Goal: Navigation & Orientation: Find specific page/section

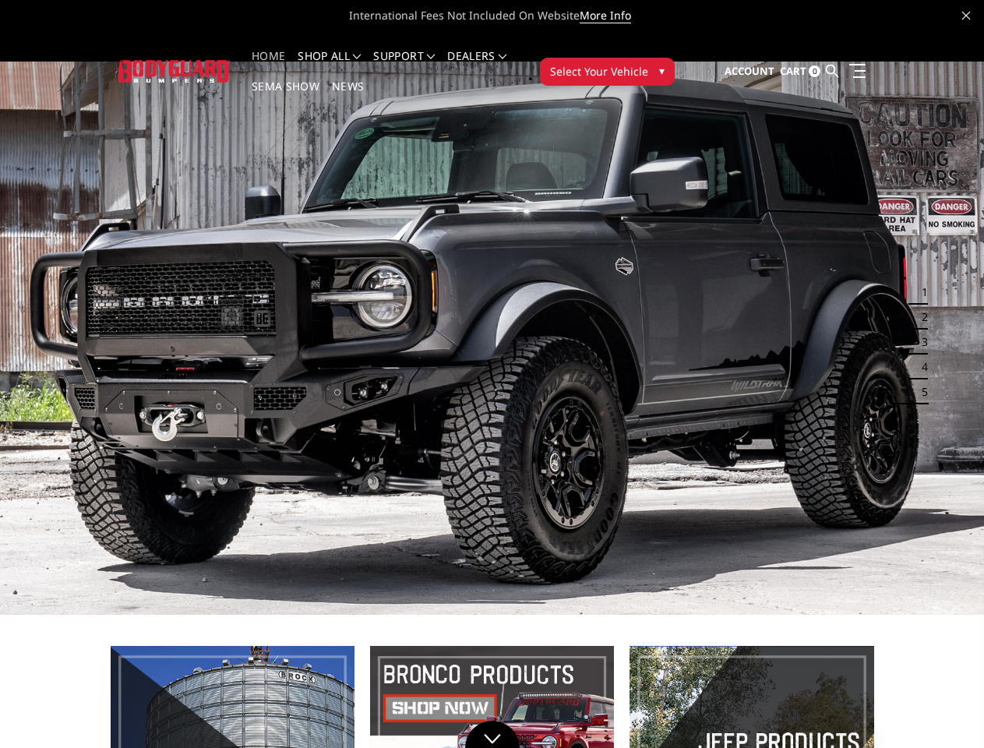
click at [492, 374] on img at bounding box center [492, 338] width 984 height 553
click at [419, 56] on li "Support FAQ Install Instructions Shipping Warranty Terms & Conditions Cancellat…" at bounding box center [404, 66] width 74 height 30
click at [419, 65] on li "Support FAQ Install Instructions Shipping Warranty Terms & Conditions Cancellat…" at bounding box center [404, 66] width 74 height 30
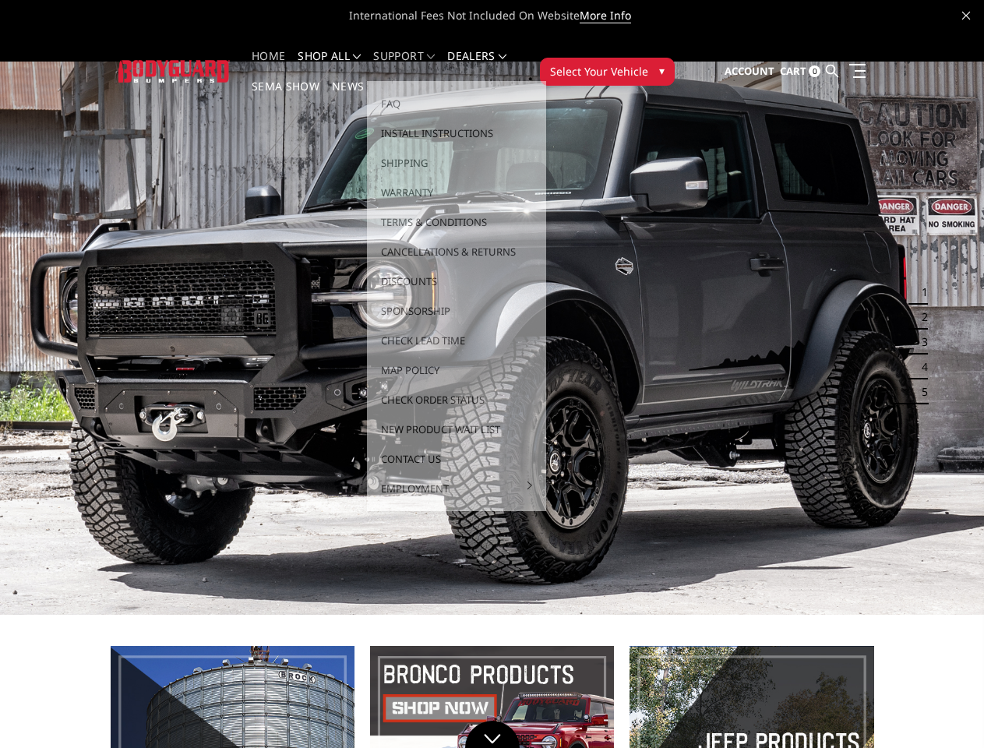
click at [648, 63] on span "Select Your Vehicle" at bounding box center [599, 71] width 98 height 16
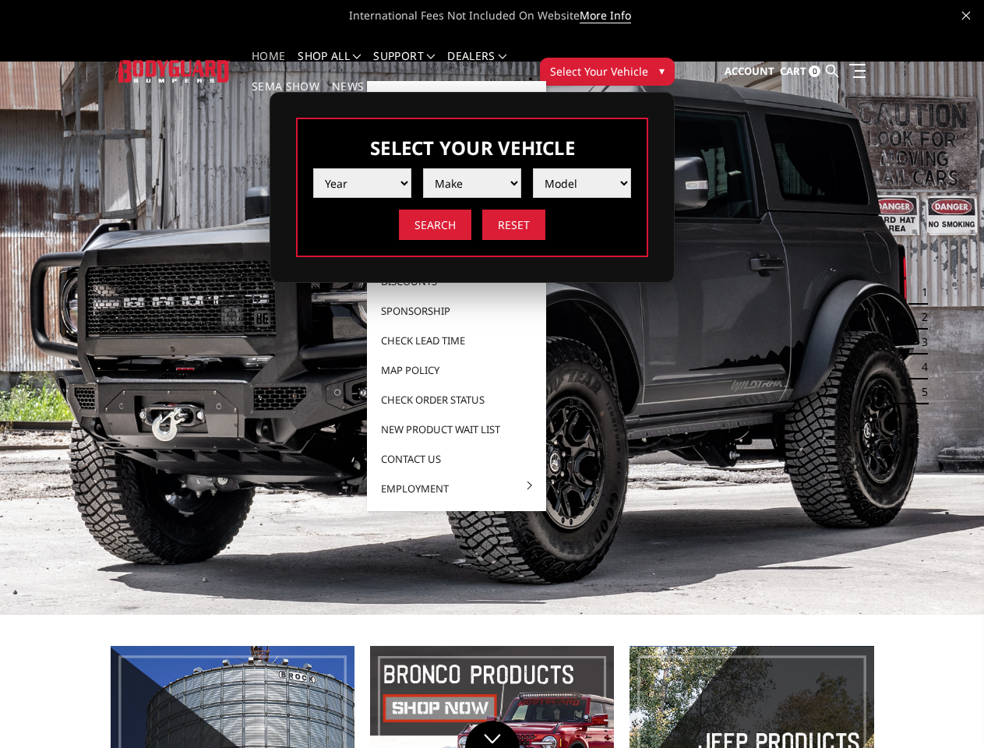
click at [648, 63] on span "Select Your Vehicle" at bounding box center [599, 71] width 98 height 16
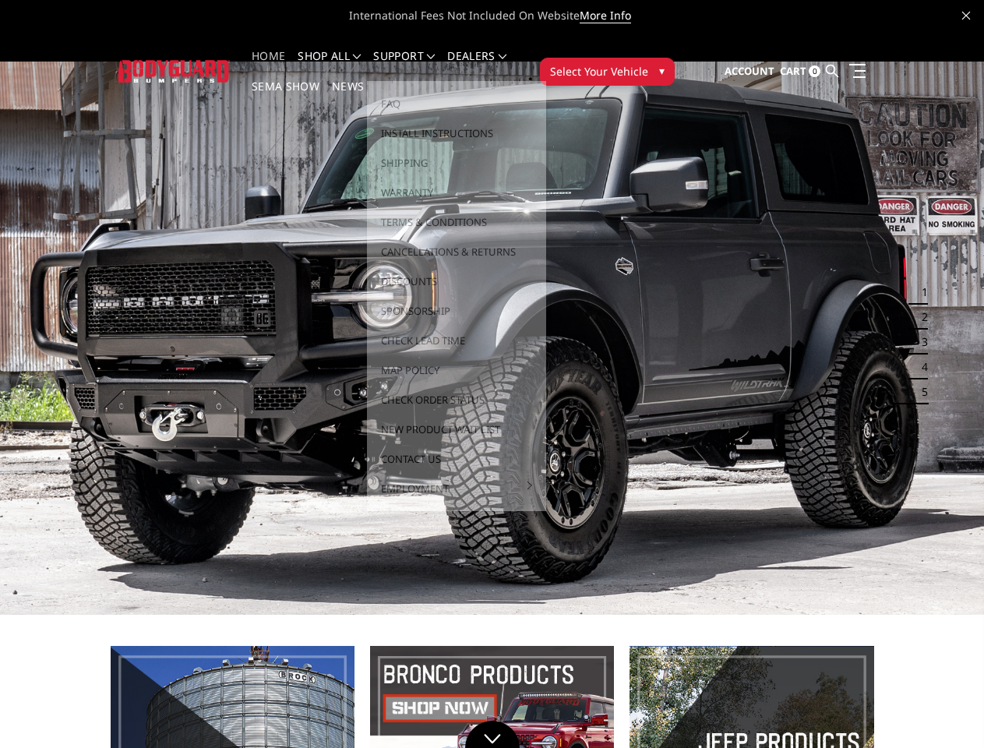
click at [492, 312] on img at bounding box center [492, 338] width 984 height 553
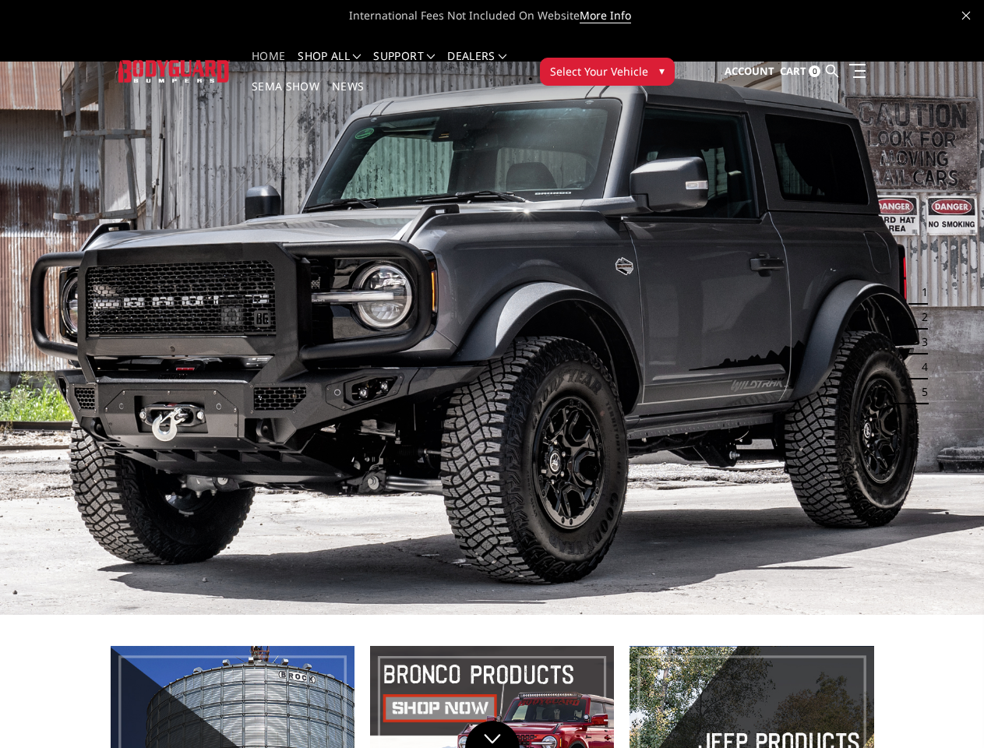
click at [916, 280] on button "1" at bounding box center [920, 292] width 16 height 25
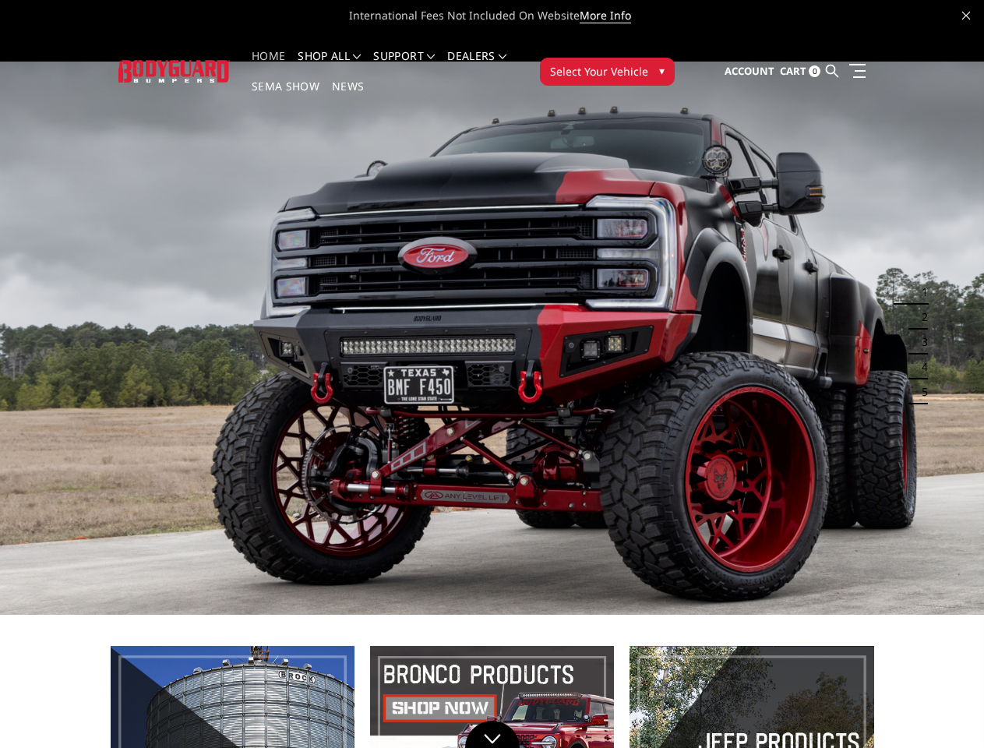
click at [920, 280] on button "1" at bounding box center [920, 292] width 16 height 25
click at [916, 305] on button "2" at bounding box center [920, 317] width 16 height 25
